Goal: Task Accomplishment & Management: Manage account settings

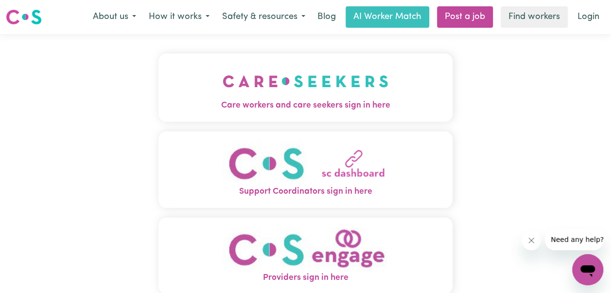
click at [293, 105] on span "Care workers and care seekers sign in here" at bounding box center [305, 105] width 294 height 13
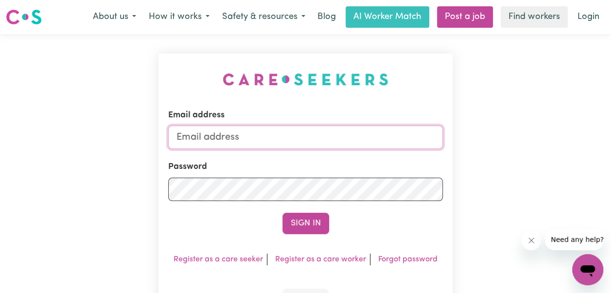
click at [228, 140] on input "Email address" at bounding box center [305, 136] width 275 height 23
type input "[EMAIL_ADDRESS][DOMAIN_NAME]"
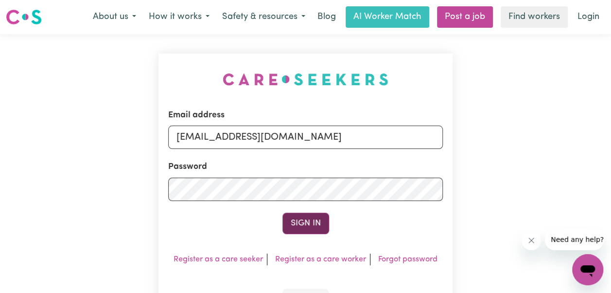
click at [307, 223] on button "Sign In" at bounding box center [305, 222] width 47 height 21
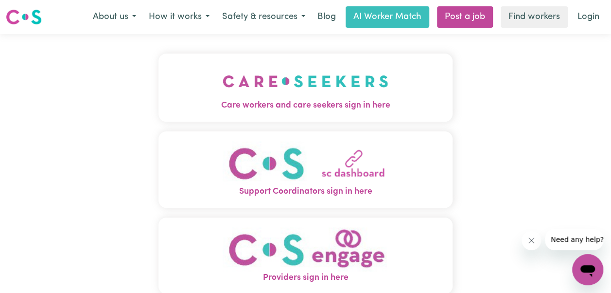
click at [275, 96] on img "Care workers and care seekers sign in here" at bounding box center [306, 81] width 166 height 36
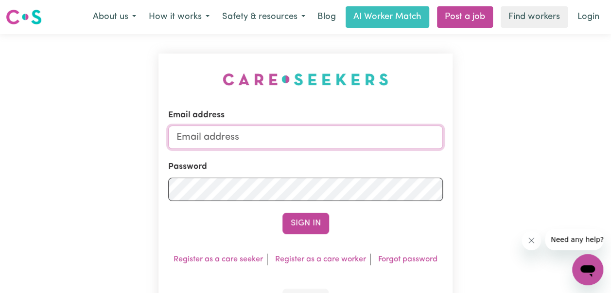
click at [286, 133] on input "Email address" at bounding box center [305, 136] width 275 height 23
type input "[EMAIL_ADDRESS][DOMAIN_NAME]"
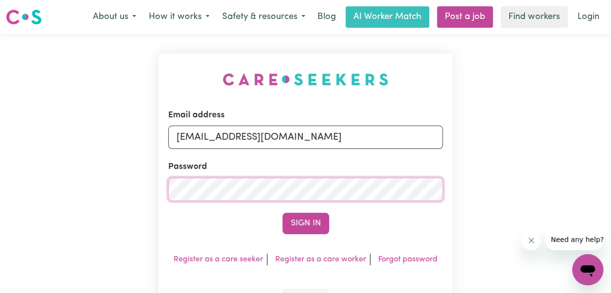
click at [282, 212] on button "Sign In" at bounding box center [305, 222] width 47 height 21
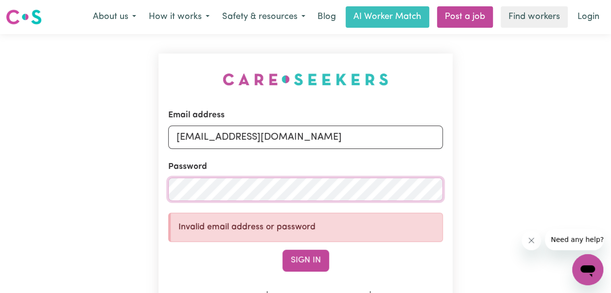
click at [168, 193] on div "Email address cynthia_987@hotmail.com Password Invalid email address or passwor…" at bounding box center [305, 209] width 294 height 313
click at [282, 249] on button "Sign In" at bounding box center [305, 259] width 47 height 21
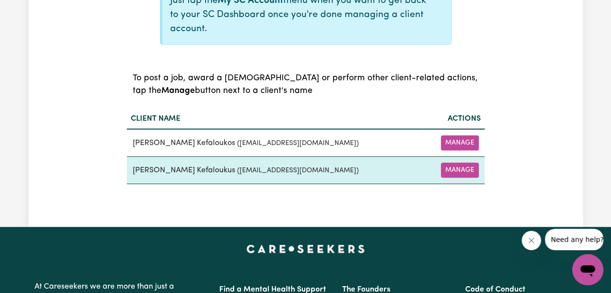
scroll to position [340, 0]
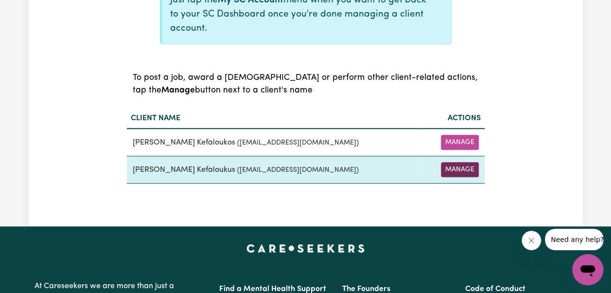
click at [468, 168] on button "Manage" at bounding box center [460, 169] width 38 height 15
